Goal: Information Seeking & Learning: Learn about a topic

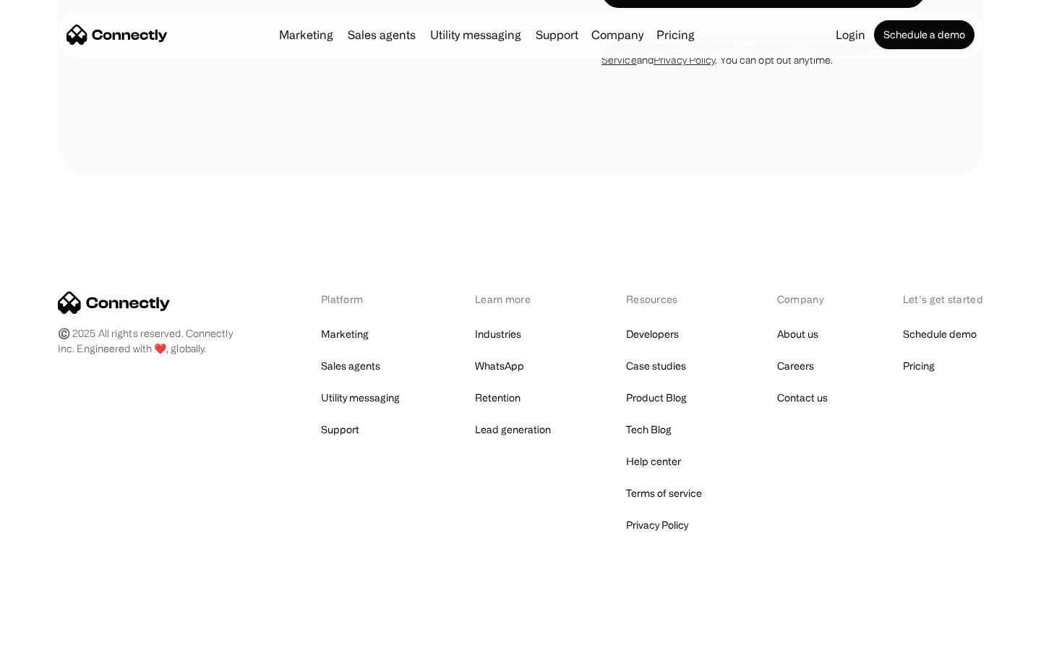
scroll to position [1331, 0]
